Goal: Transaction & Acquisition: Purchase product/service

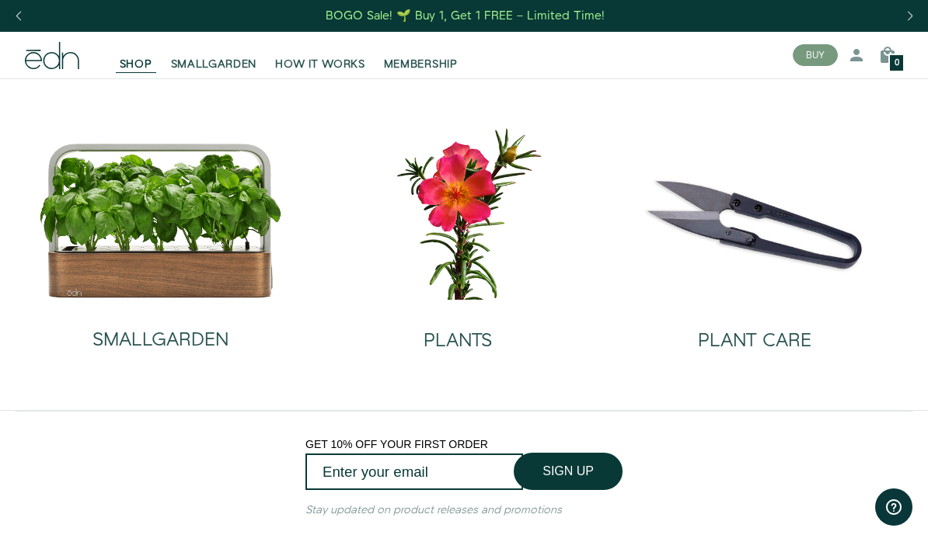
click at [460, 257] on img at bounding box center [458, 212] width 272 height 175
click at [87, 266] on img at bounding box center [161, 220] width 245 height 157
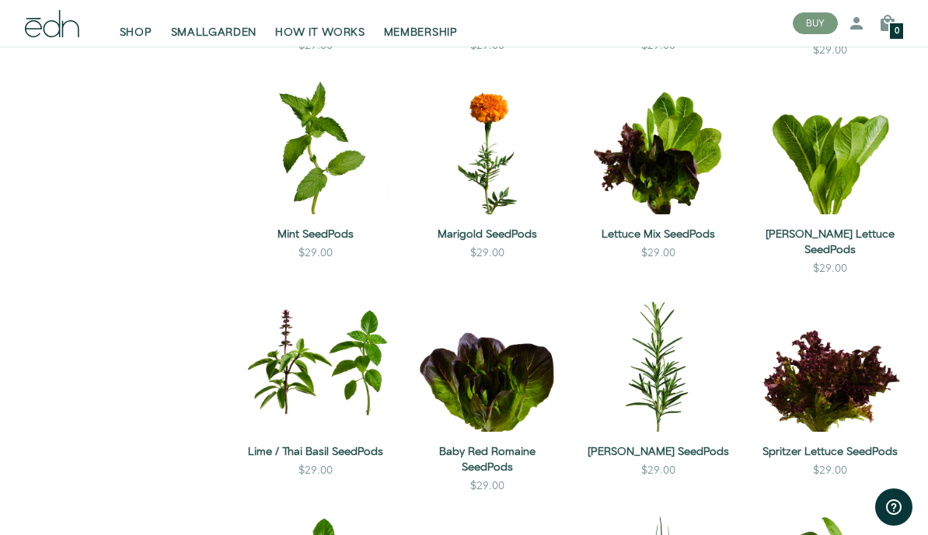
scroll to position [648, 0]
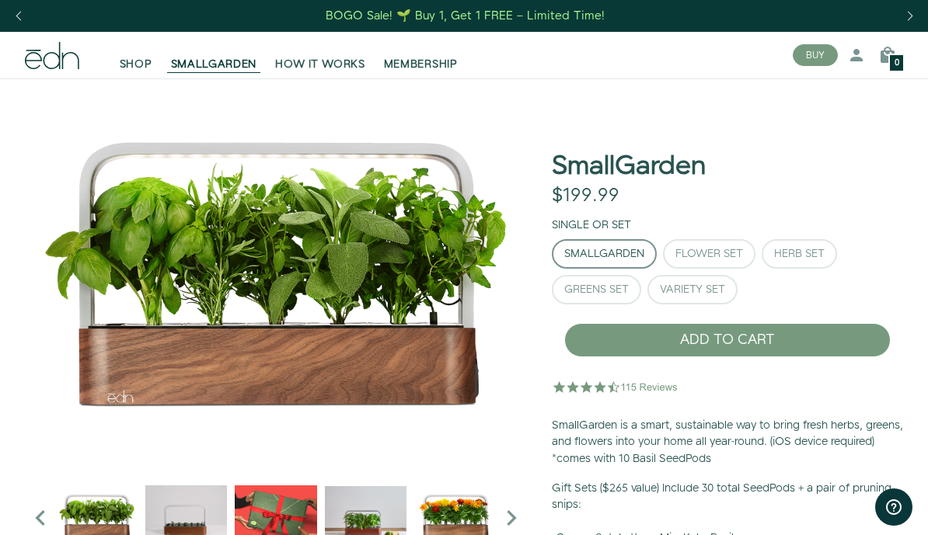
click at [32, 290] on img "1 / 6" at bounding box center [276, 272] width 502 height 388
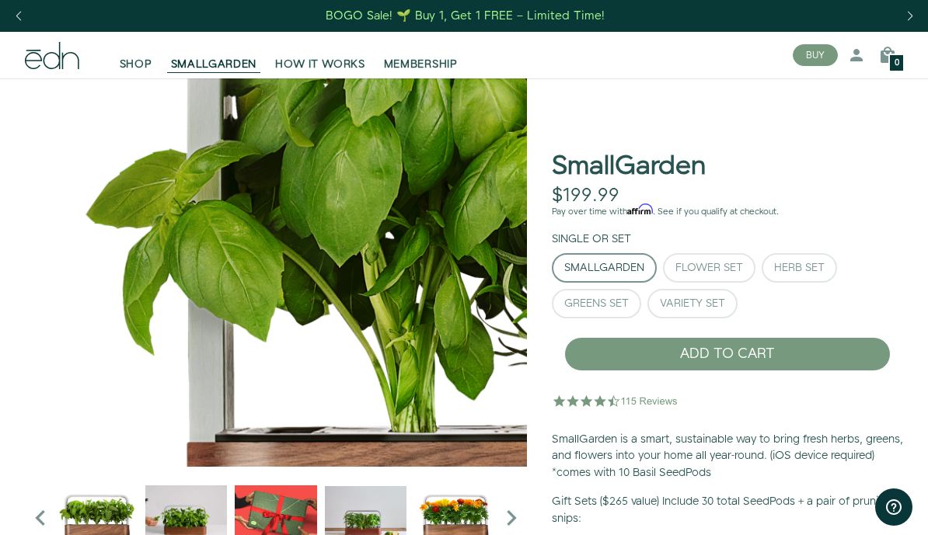
click at [79, 300] on img "1 / 6" at bounding box center [777, 274] width 1505 height 1165
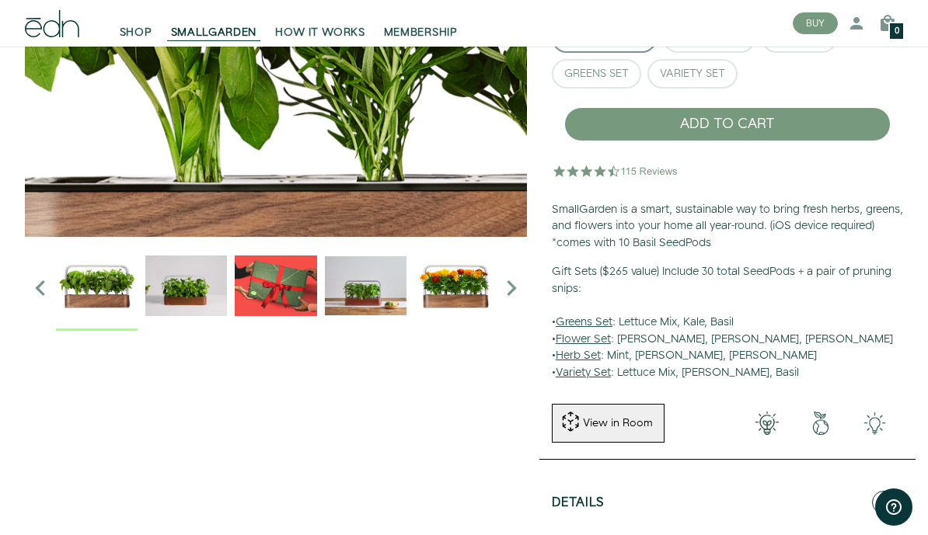
scroll to position [228, 0]
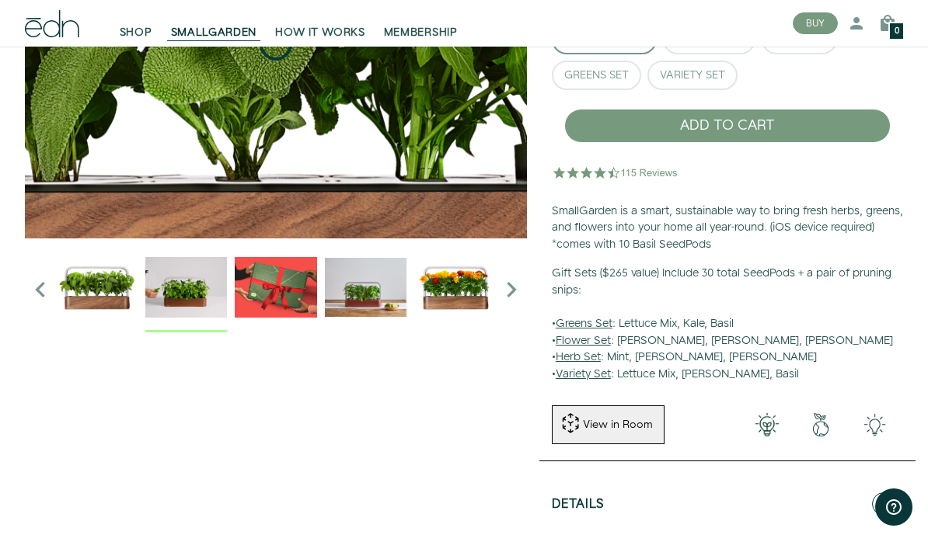
click at [168, 281] on img "2 / 6" at bounding box center [186, 287] width 82 height 82
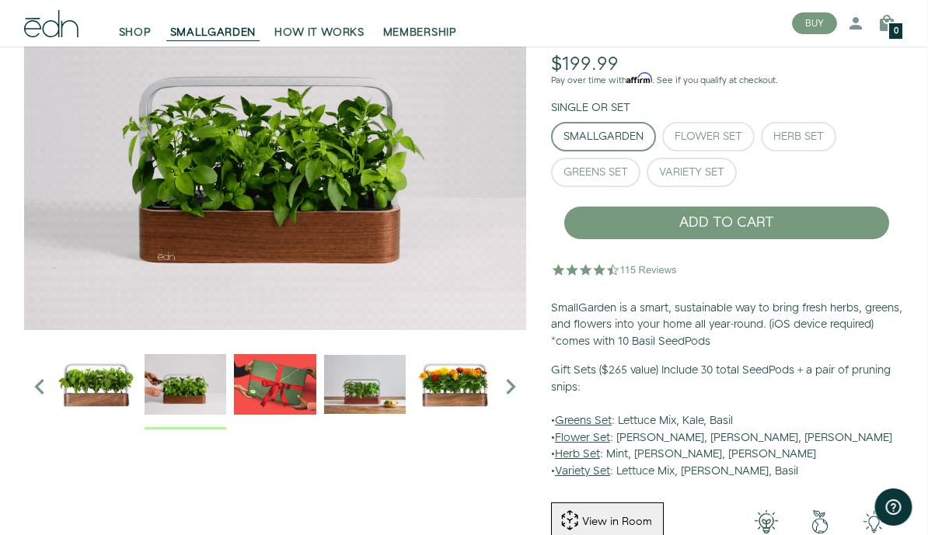
scroll to position [131, 1]
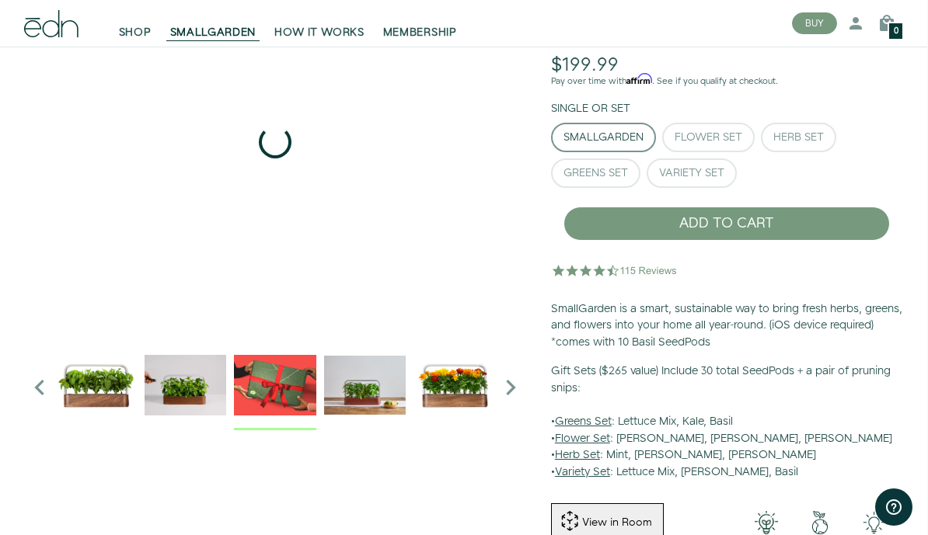
click at [264, 377] on img "3 / 6" at bounding box center [275, 385] width 82 height 82
click at [350, 383] on img "4 / 6" at bounding box center [365, 385] width 82 height 82
click at [441, 391] on img "5 / 6" at bounding box center [454, 385] width 82 height 82
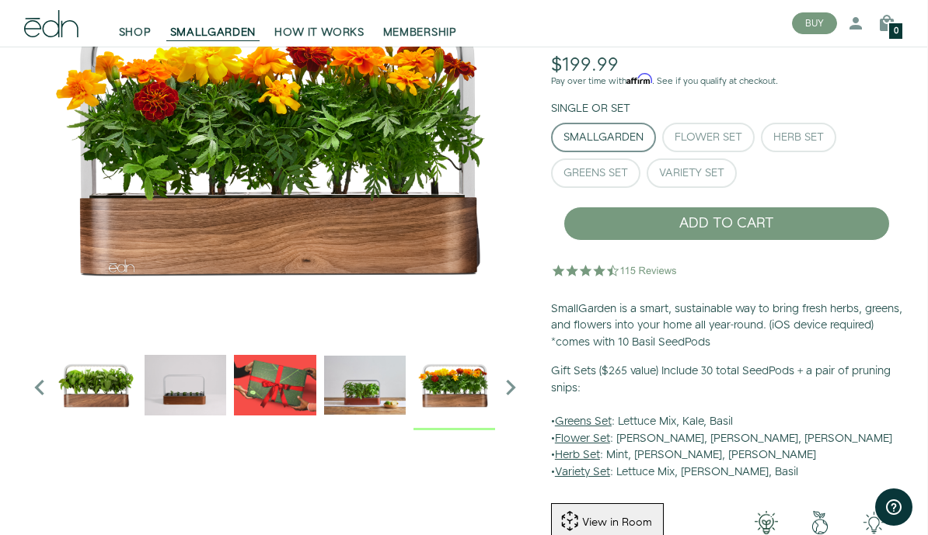
click at [509, 392] on icon "Next slide" at bounding box center [510, 387] width 31 height 31
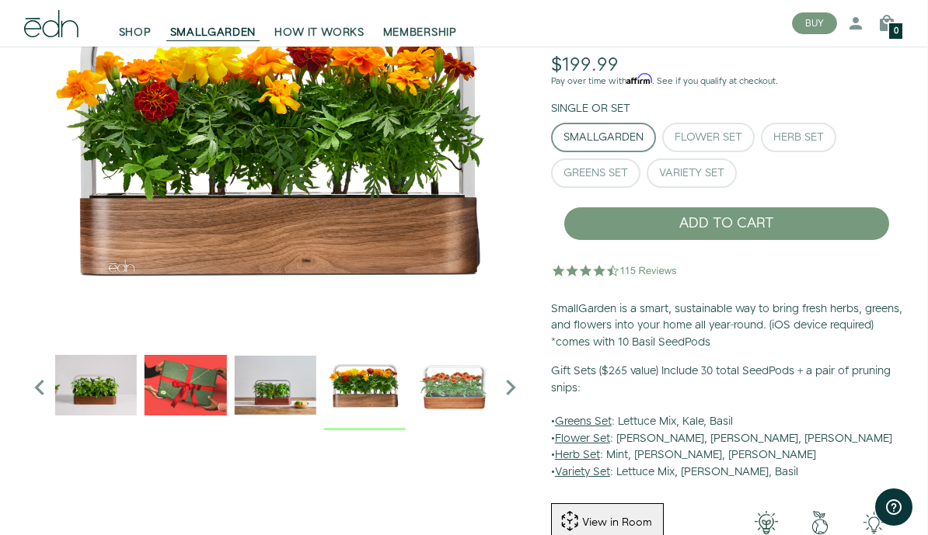
click at [503, 392] on icon "Next slide" at bounding box center [510, 387] width 31 height 31
click at [497, 395] on icon "Next slide" at bounding box center [510, 387] width 31 height 31
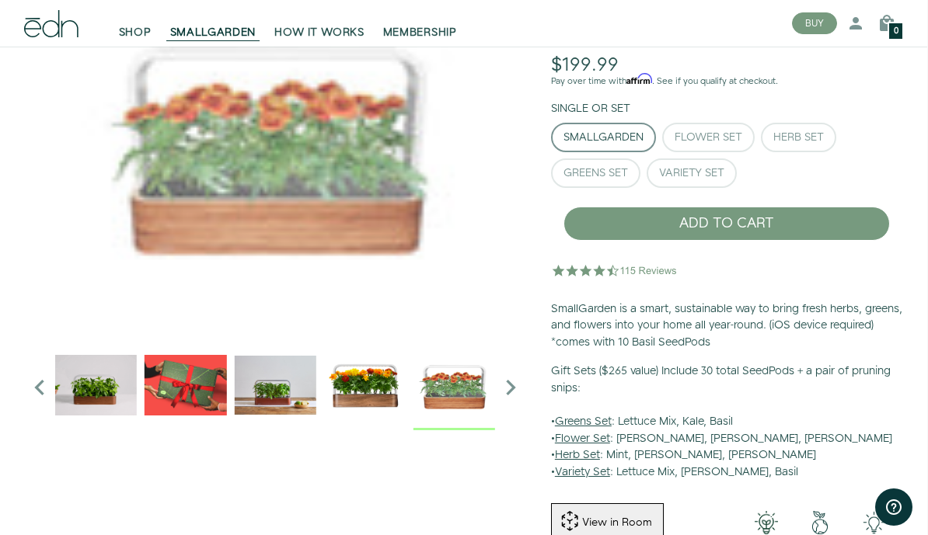
click at [492, 385] on img "6 / 6" at bounding box center [454, 385] width 82 height 82
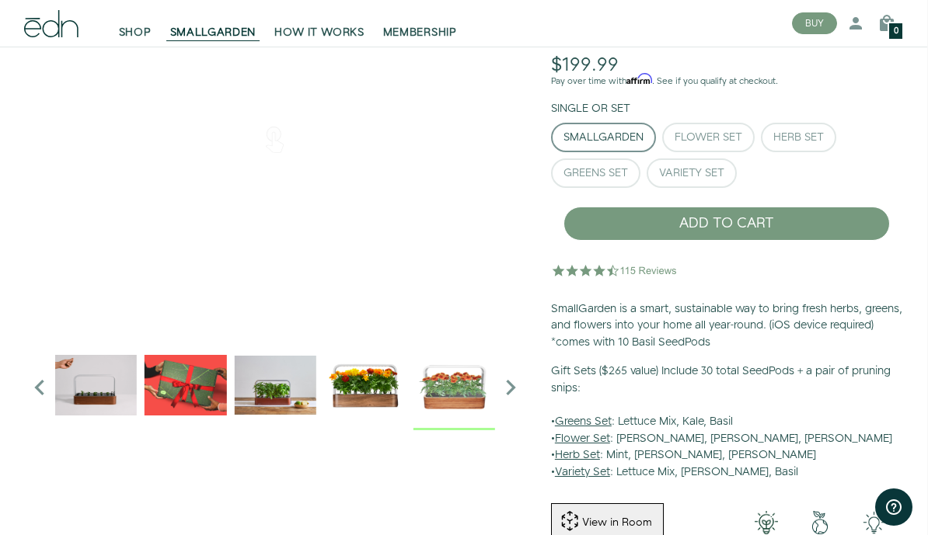
click at [120, 339] on div at bounding box center [275, 386] width 440 height 101
click at [724, 132] on div "Flower Set" at bounding box center [708, 137] width 68 height 11
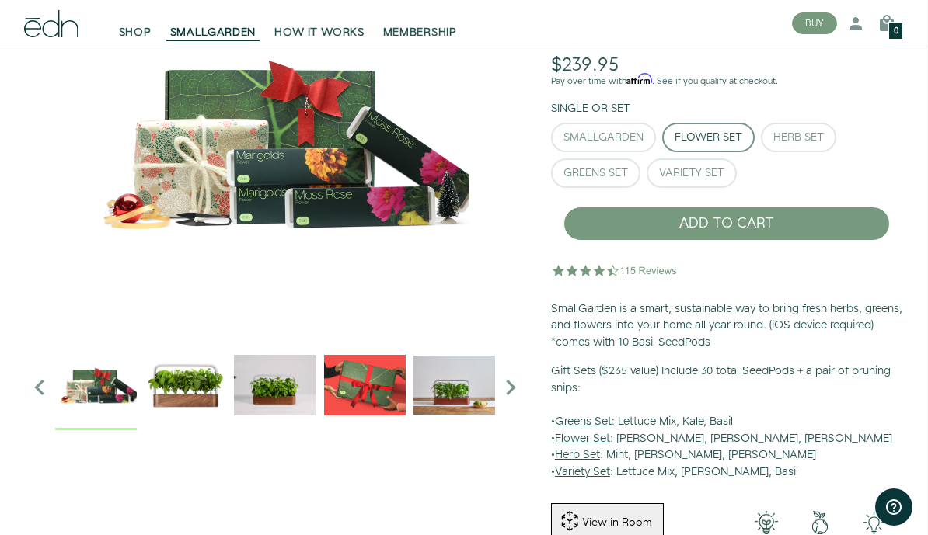
click at [809, 140] on div "Herb Set" at bounding box center [798, 137] width 50 height 11
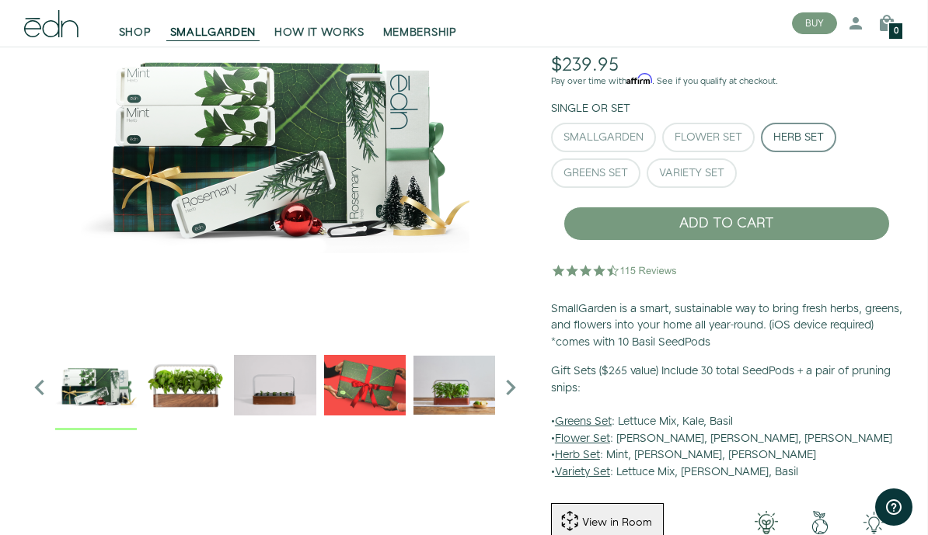
click at [701, 176] on div "Variety Set" at bounding box center [691, 173] width 65 height 11
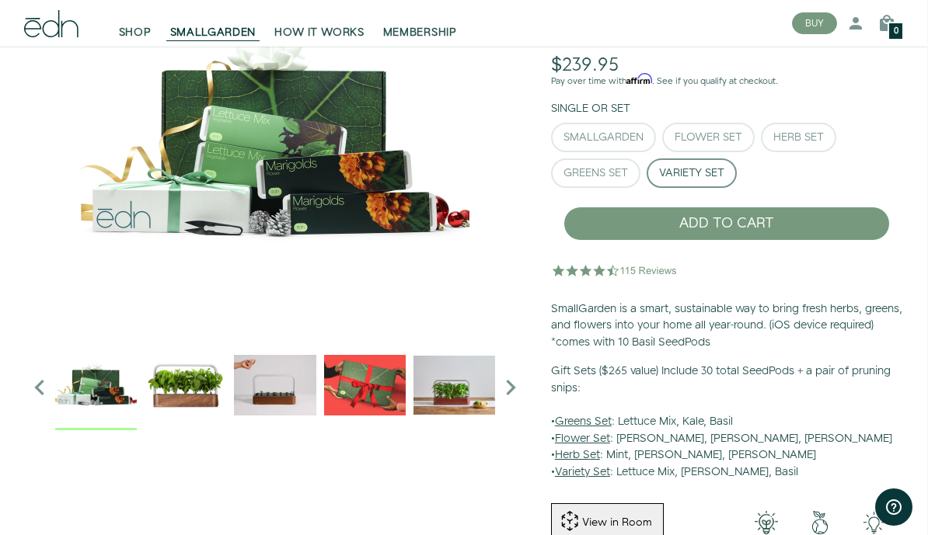
click at [634, 175] on button "Greens Set" at bounding box center [595, 173] width 89 height 30
